Goal: Find specific page/section: Find specific page/section

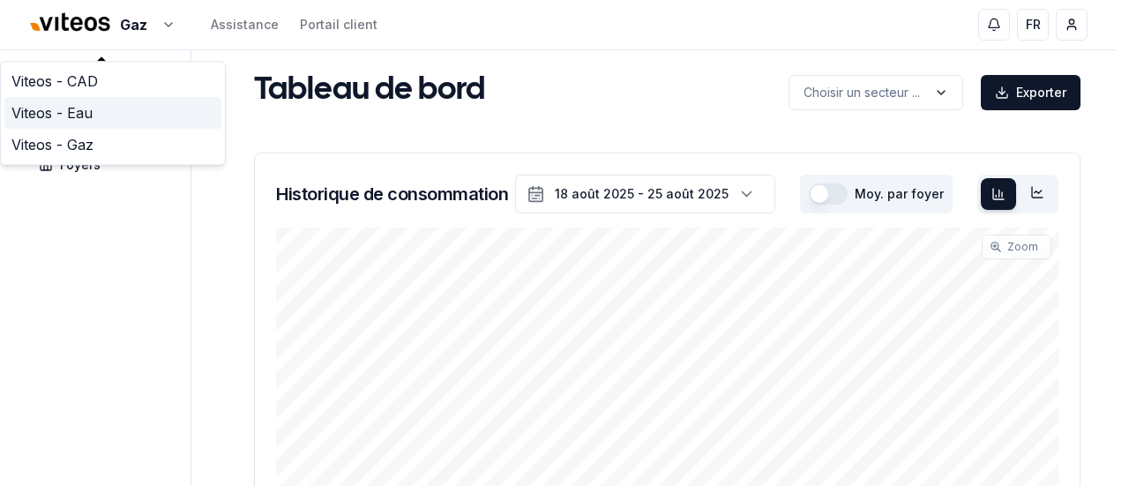
click at [74, 112] on link "Viteos - Eau" at bounding box center [112, 113] width 217 height 32
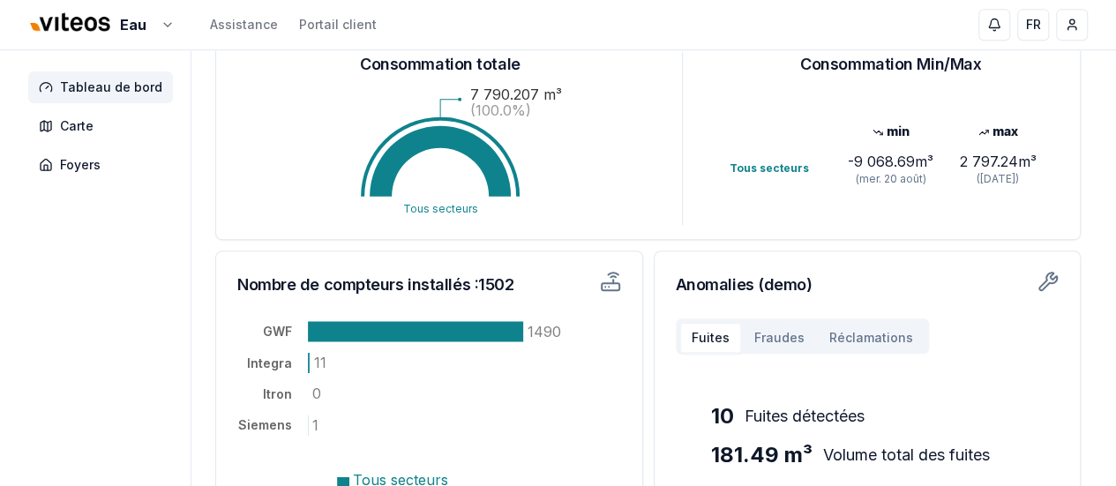
scroll to position [456, 0]
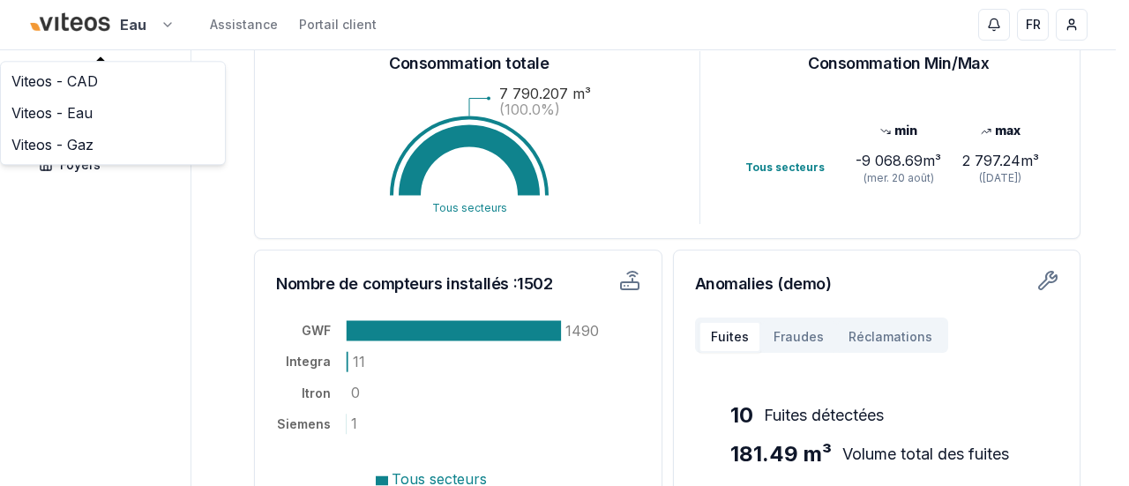
click at [157, 16] on html "Eau Assistance Portail client FR Nedim Cormehic Tableau de bord Carte Foyers Ta…" at bounding box center [564, 90] width 1129 height 1093
click at [94, 79] on link "Viteos - CAD" at bounding box center [112, 81] width 217 height 32
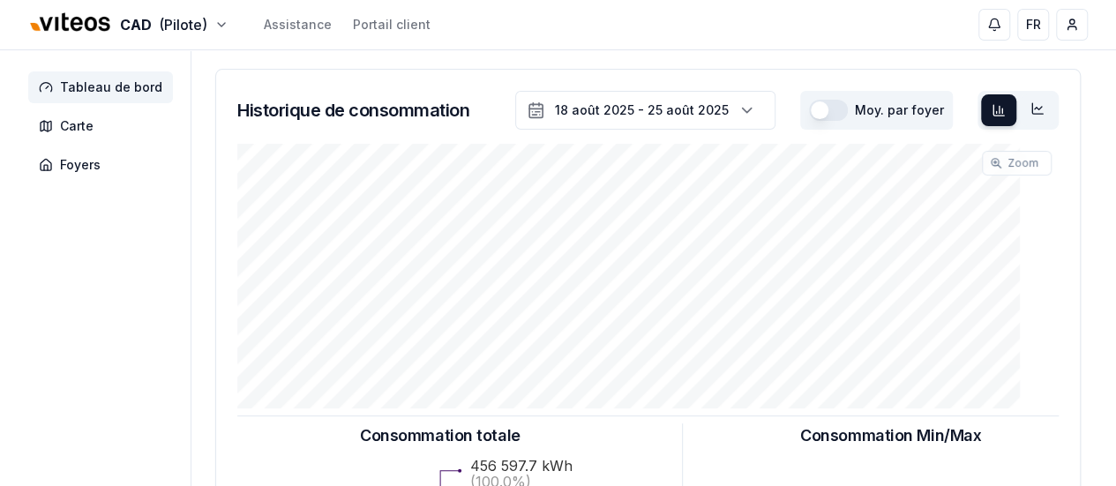
scroll to position [83, 0]
